Goal: Task Accomplishment & Management: Complete application form

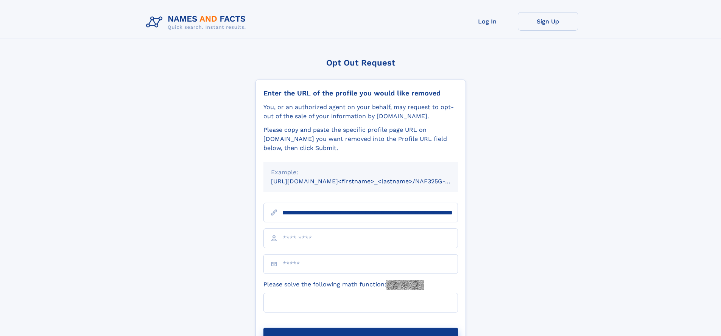
scroll to position [0, 89]
type input "**********"
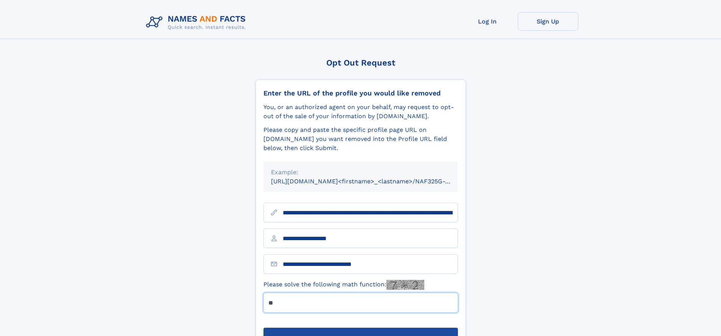
type input "**"
click at [360, 327] on button "Submit Opt Out Request" at bounding box center [360, 339] width 194 height 24
